Goal: Task Accomplishment & Management: Manage account settings

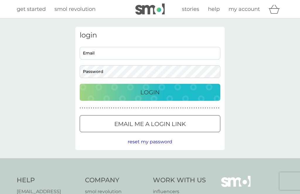
click at [108, 53] on input "Email" at bounding box center [150, 53] width 141 height 13
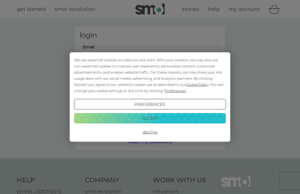
type input "walfords@talktalk.net"
click at [150, 92] on button "Login" at bounding box center [150, 92] width 141 height 17
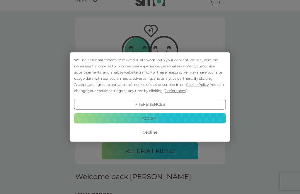
scroll to position [9, 0]
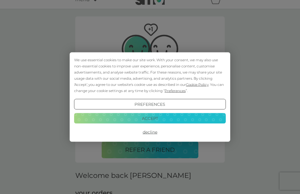
click at [153, 138] on button "Decline" at bounding box center [150, 132] width 152 height 11
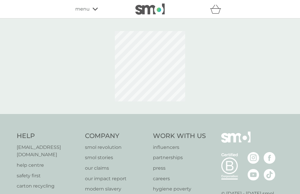
click at [220, 91] on div at bounding box center [150, 66] width 150 height 79
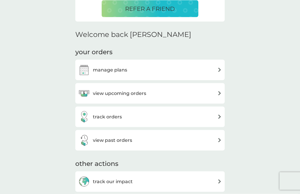
scroll to position [151, 0]
click at [219, 91] on img at bounding box center [220, 93] width 4 height 4
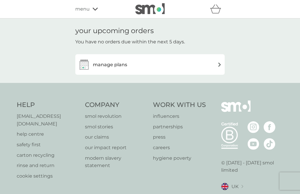
click at [222, 62] on img at bounding box center [220, 64] width 4 height 4
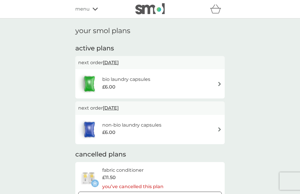
click at [218, 82] on img at bounding box center [220, 84] width 4 height 4
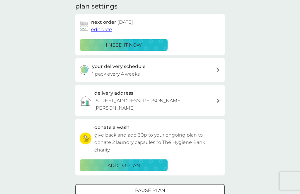
click at [219, 68] on icon at bounding box center [218, 70] width 3 height 4
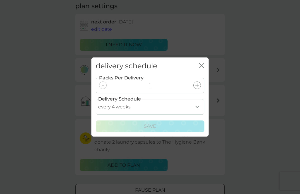
click at [199, 115] on select "every 1 week every 2 weeks every 3 weeks every 4 weeks every 5 weeks every 6 we…" at bounding box center [150, 107] width 109 height 16
select select "35"
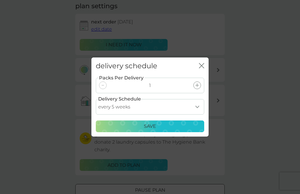
click at [174, 130] on div "Save" at bounding box center [150, 127] width 101 height 8
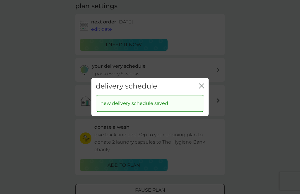
click at [204, 88] on icon "close" at bounding box center [203, 86] width 2 height 5
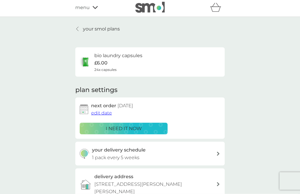
scroll to position [0, 0]
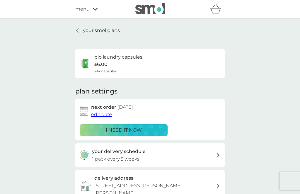
click at [115, 60] on h6 "bio laundry capsules" at bounding box center [118, 57] width 48 height 8
click at [94, 59] on div "bio laundry capsules £6.00 24x capsules" at bounding box center [111, 63] width 63 height 21
click at [89, 64] on img at bounding box center [86, 64] width 12 height 12
click at [88, 64] on img at bounding box center [86, 64] width 12 height 12
click at [104, 58] on h6 "bio laundry capsules" at bounding box center [118, 57] width 48 height 8
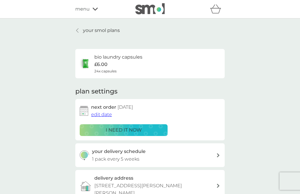
click at [82, 32] on link "your smol plans" at bounding box center [97, 31] width 45 height 8
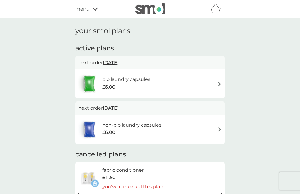
click at [119, 60] on span "[DATE]" at bounding box center [111, 62] width 16 height 11
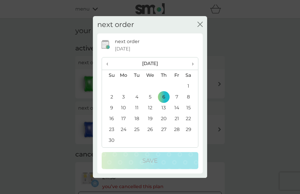
click at [165, 106] on td "13" at bounding box center [163, 108] width 13 height 11
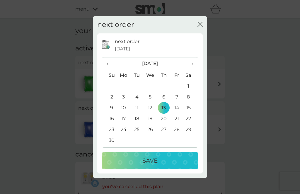
click at [166, 119] on td "20" at bounding box center [163, 119] width 13 height 11
click at [168, 162] on div "Save" at bounding box center [150, 160] width 85 height 9
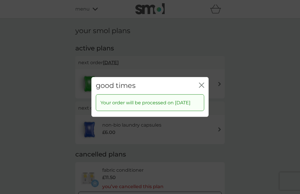
click at [201, 83] on icon "close" at bounding box center [200, 85] width 2 height 5
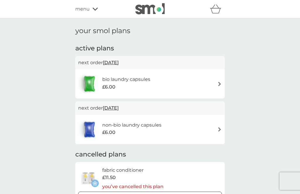
click at [85, 6] on span "menu" at bounding box center [82, 9] width 14 height 8
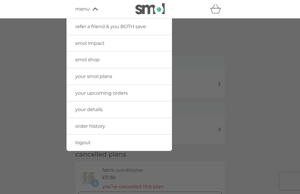
click at [88, 143] on span "logout" at bounding box center [83, 143] width 16 height 6
